Goal: Task Accomplishment & Management: Manage account settings

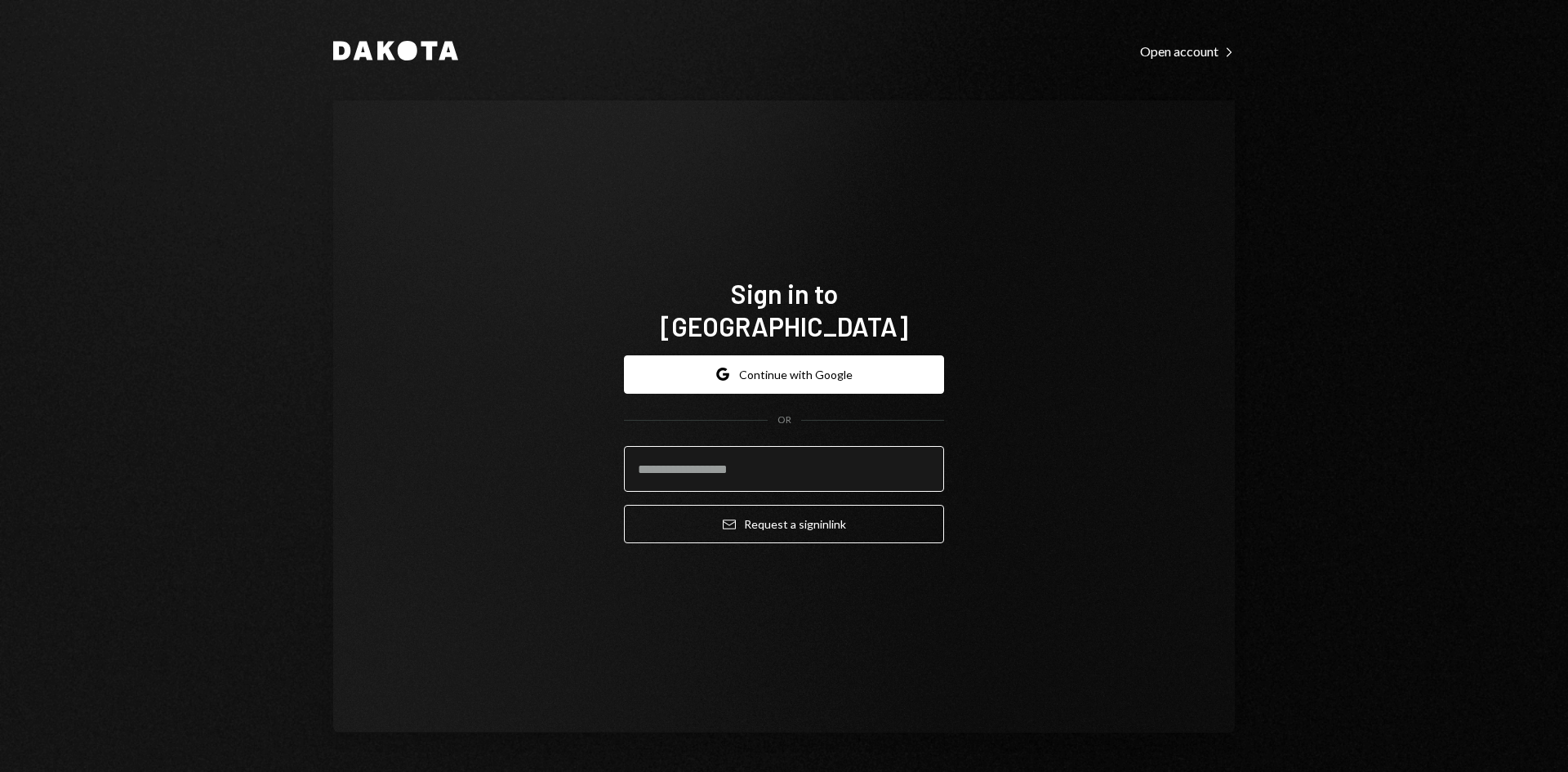
click at [732, 454] on input "email" at bounding box center [784, 469] width 320 height 46
click at [0, 771] on com-1password-button at bounding box center [0, 772] width 0 height 0
click at [705, 447] on input "email" at bounding box center [784, 469] width 320 height 46
type input "*"
type input "**********"
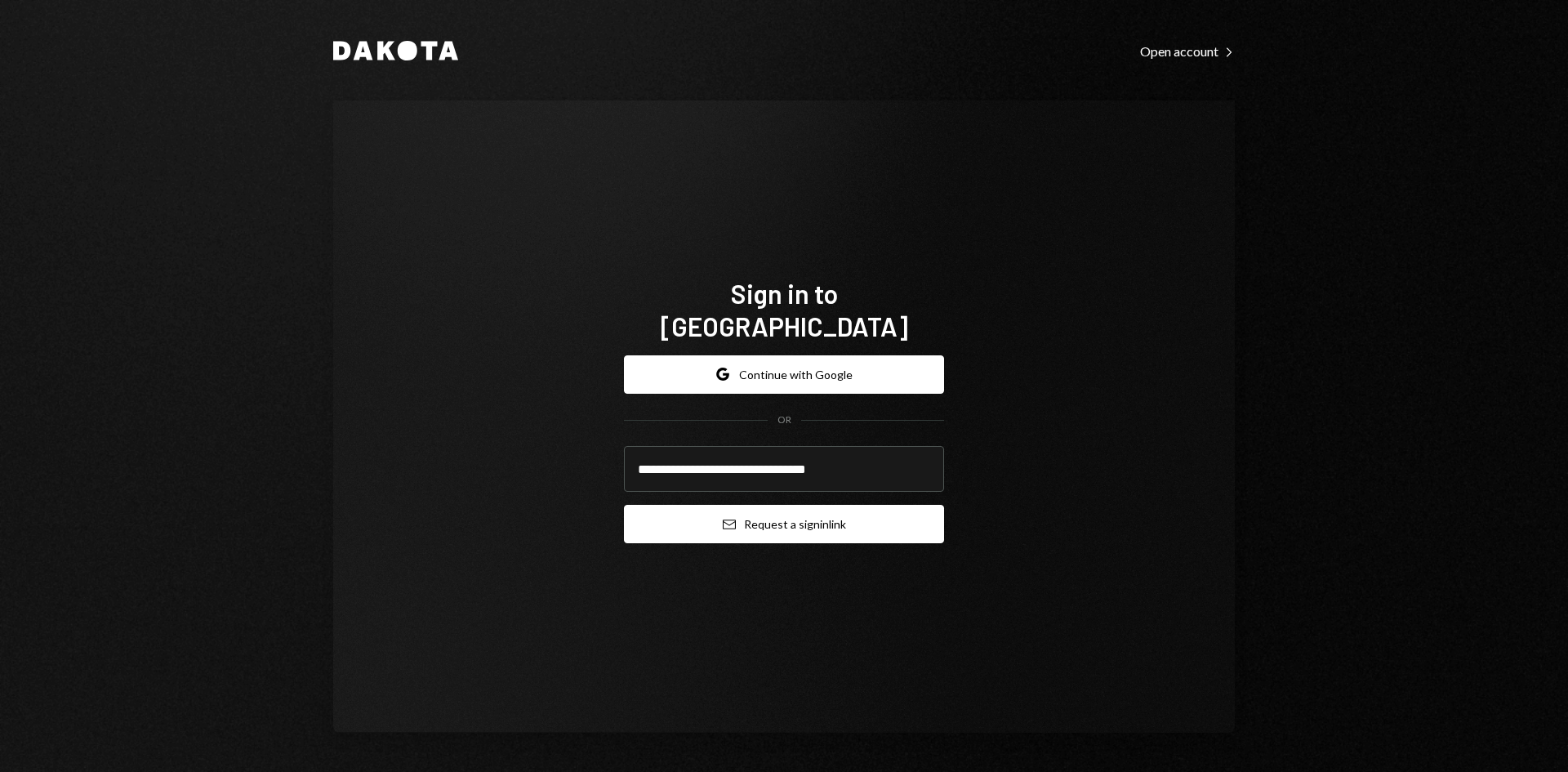
click at [753, 505] on button "Email Request a sign in link" at bounding box center [784, 524] width 320 height 38
